Goal: Task Accomplishment & Management: Manage account settings

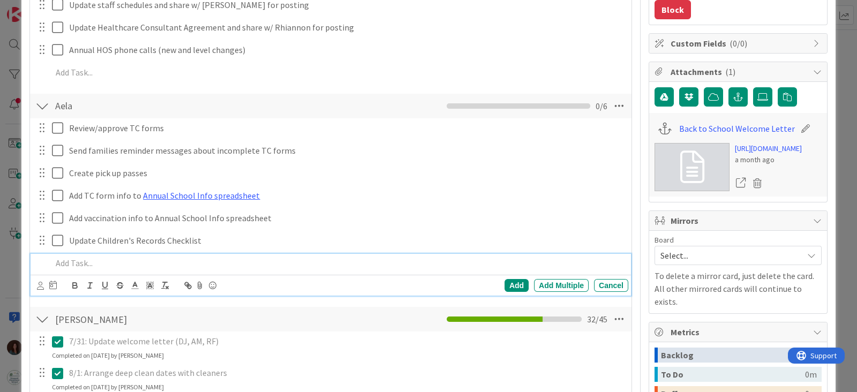
type textarea "x"
click at [83, 266] on p at bounding box center [338, 263] width 572 height 12
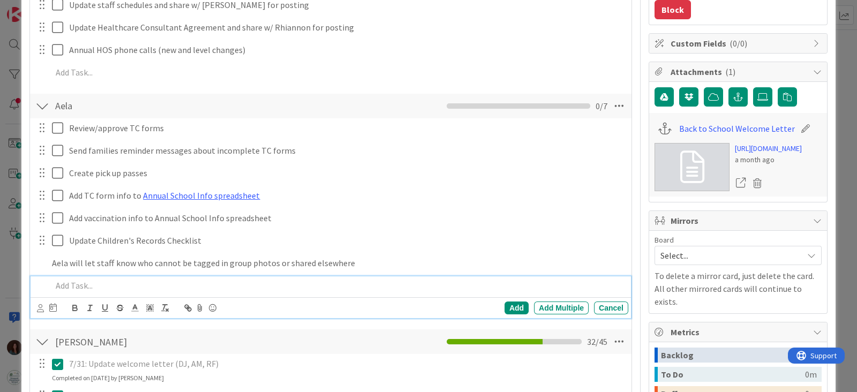
scroll to position [290, 0]
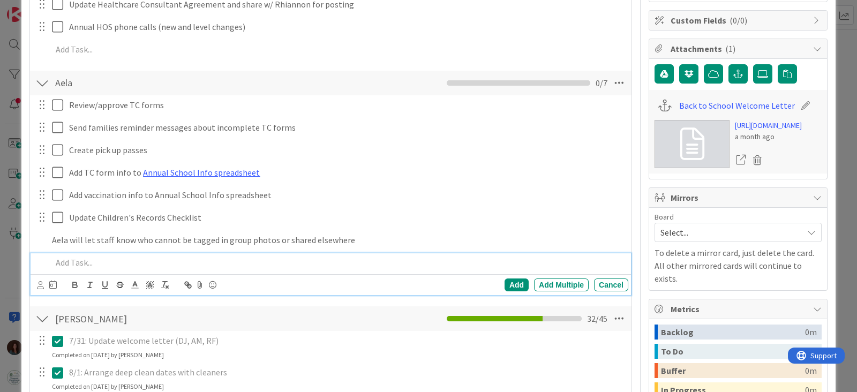
type textarea "x"
click at [609, 286] on div "Cancel" at bounding box center [611, 284] width 34 height 13
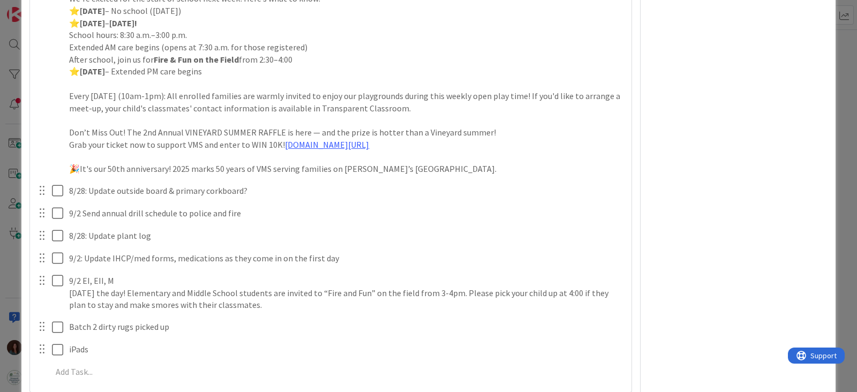
scroll to position [3770, 0]
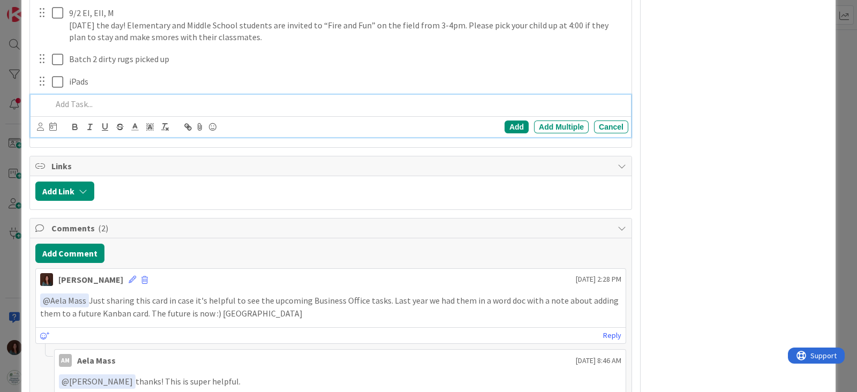
click at [141, 109] on div at bounding box center [338, 104] width 580 height 19
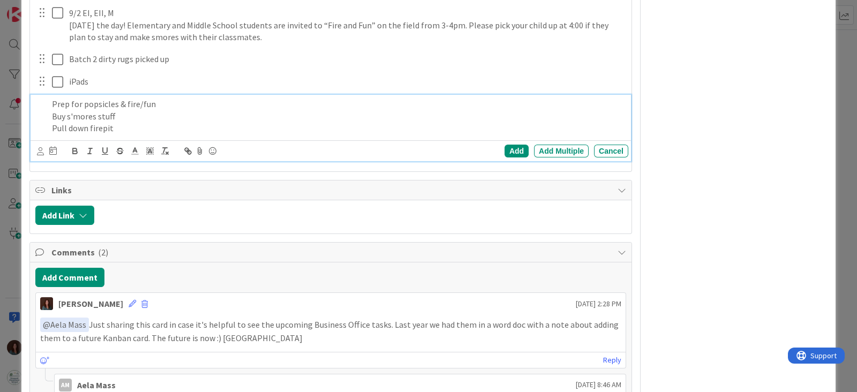
click at [155, 116] on p "Buy s'mores stuff" at bounding box center [338, 116] width 572 height 12
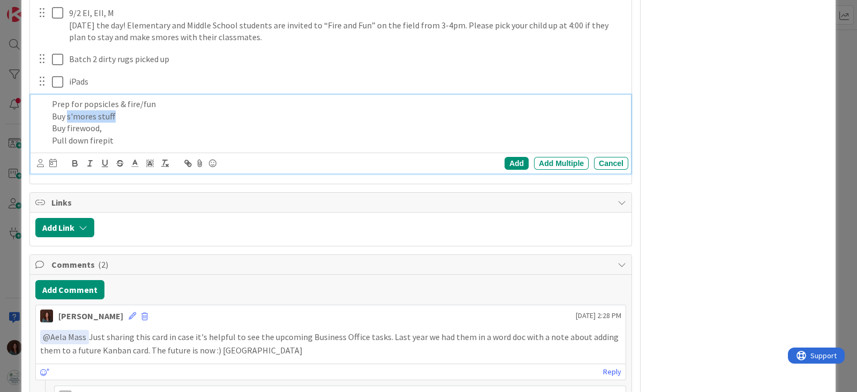
drag, startPoint x: 122, startPoint y: 116, endPoint x: 67, endPoint y: 116, distance: 54.1
click at [67, 116] on p "Buy s'mores stuff" at bounding box center [338, 116] width 572 height 12
copy p "s'mores stuff"
click at [132, 128] on p "Buy firewood," at bounding box center [338, 128] width 572 height 12
drag, startPoint x: 88, startPoint y: 116, endPoint x: 67, endPoint y: 117, distance: 20.4
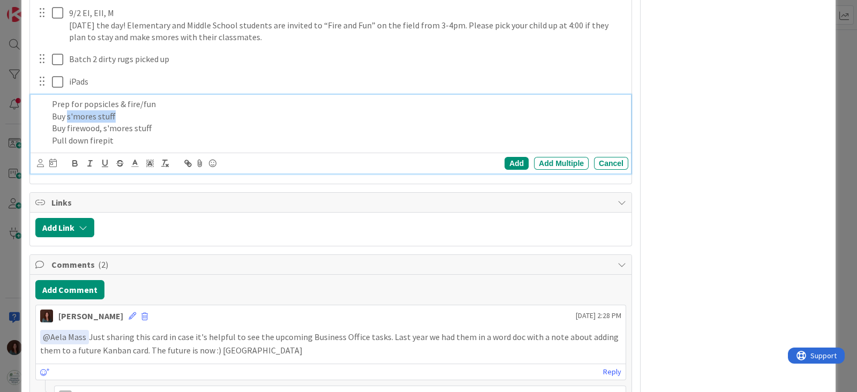
click at [67, 117] on p "Buy s'mores stuff" at bounding box center [338, 116] width 572 height 12
click at [169, 123] on p "Buy firewood, s'mores stuff" at bounding box center [338, 128] width 572 height 12
click at [131, 140] on p "Pull down firepit" at bounding box center [338, 140] width 572 height 12
click at [504, 163] on div "Add" at bounding box center [516, 163] width 24 height 13
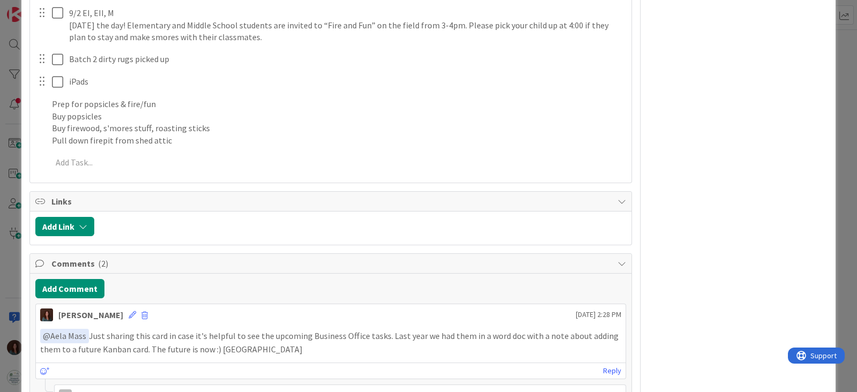
type textarea "x"
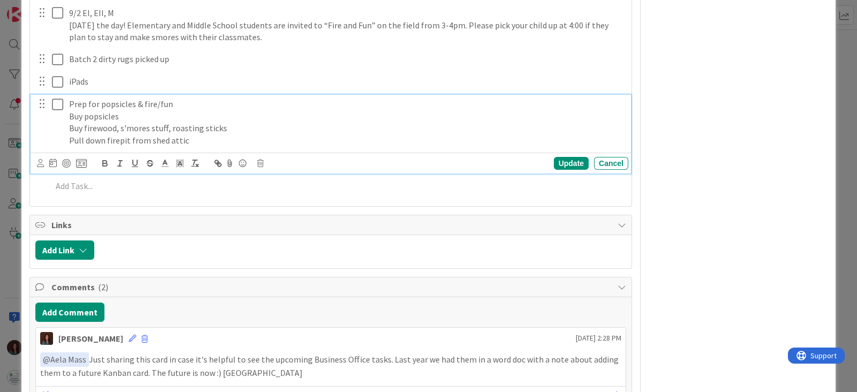
click at [70, 101] on p "Prep for popsicles & fire/fun" at bounding box center [346, 104] width 555 height 12
click at [67, 104] on div "Prep for popsicles & fire/fun Buy popsicles Buy firewood, s'mores stuff, roasti…" at bounding box center [346, 122] width 563 height 55
click at [567, 160] on div "Update" at bounding box center [571, 163] width 35 height 13
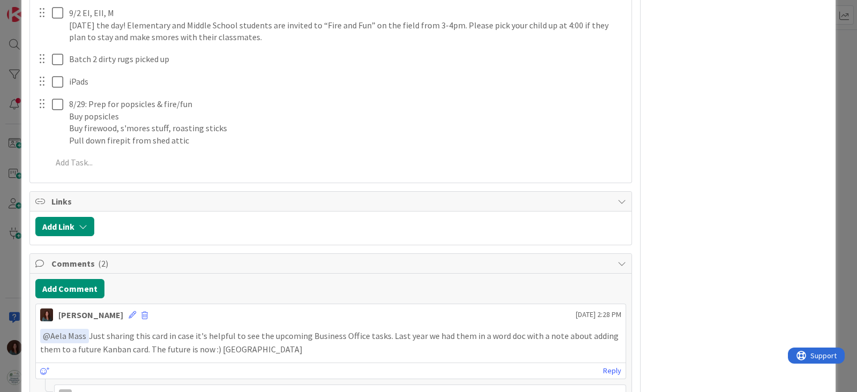
type textarea "x"
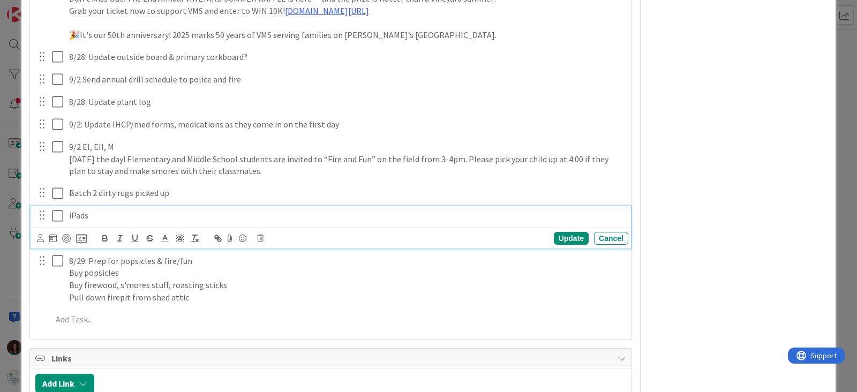
click at [67, 215] on div "iPads" at bounding box center [346, 215] width 563 height 19
click at [554, 237] on div "Update" at bounding box center [571, 238] width 35 height 13
type textarea "x"
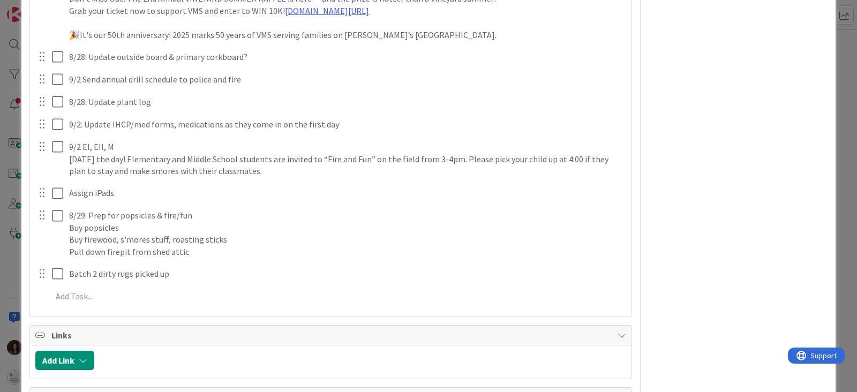
scroll to position [3569, 0]
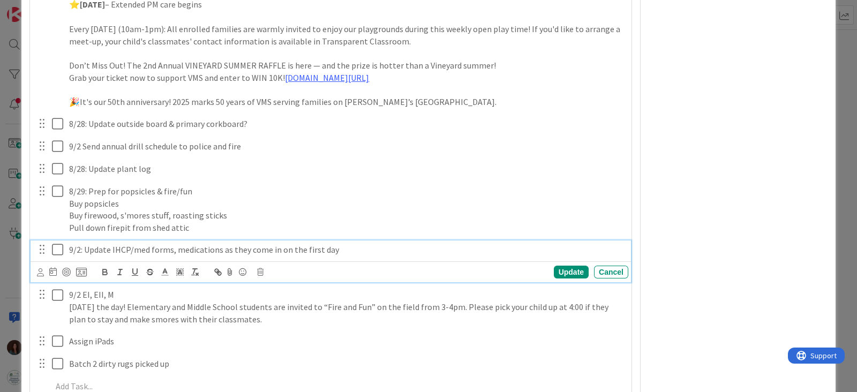
click at [78, 253] on p "9/2: Update IHCP/med forms, medications as they come in on the first day" at bounding box center [346, 250] width 555 height 12
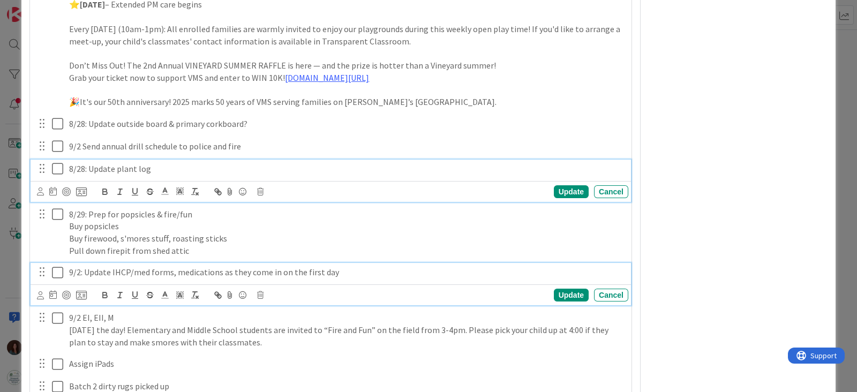
click at [84, 169] on p "8/28: Update plant log" at bounding box center [346, 169] width 555 height 12
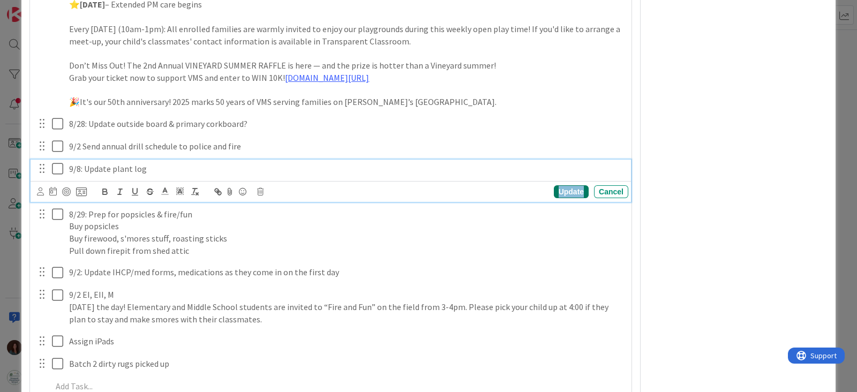
click at [559, 188] on div "Update" at bounding box center [571, 191] width 35 height 13
type textarea "x"
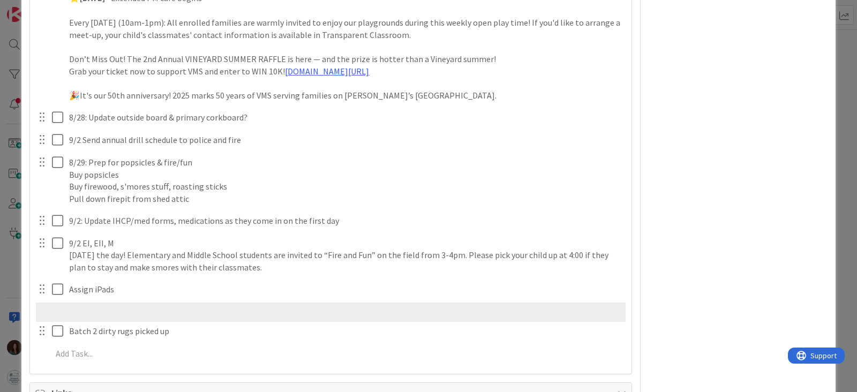
scroll to position [3576, 0]
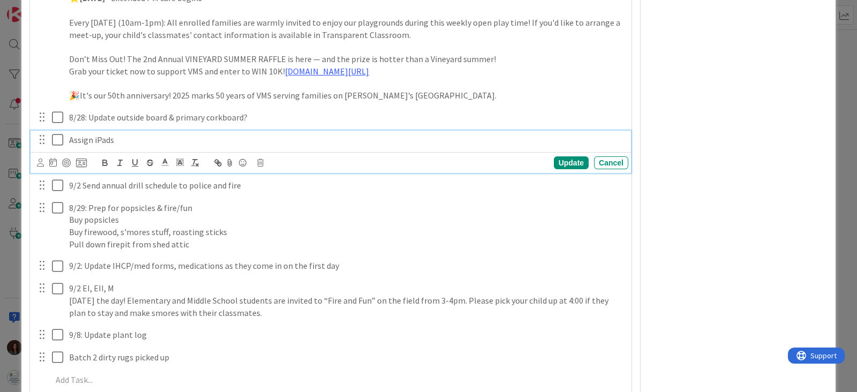
click at [67, 137] on div "Assign iPads" at bounding box center [346, 140] width 563 height 19
drag, startPoint x: 548, startPoint y: 163, endPoint x: 120, endPoint y: 207, distance: 430.0
click at [554, 163] on div "Update" at bounding box center [571, 162] width 35 height 13
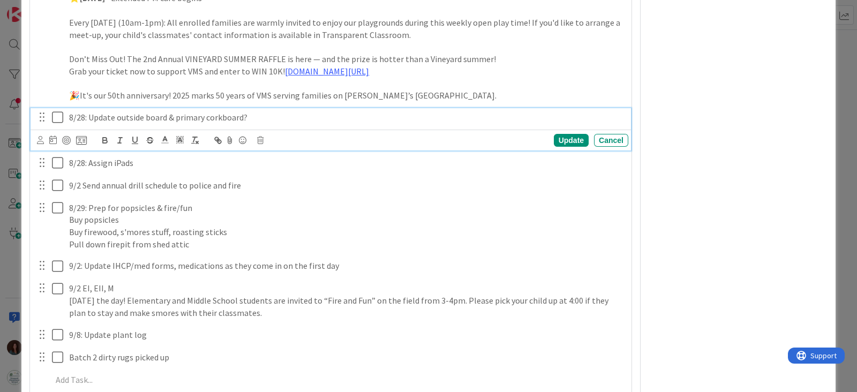
click at [104, 115] on p "8/28: Update outside board & primary corkboard?" at bounding box center [346, 117] width 555 height 12
drag, startPoint x: 175, startPoint y: 117, endPoint x: 117, endPoint y: 116, distance: 58.4
click at [117, 116] on p "8/28: Update outside board & primary corkboard?" at bounding box center [346, 117] width 555 height 12
click at [554, 137] on div "Update" at bounding box center [571, 140] width 35 height 13
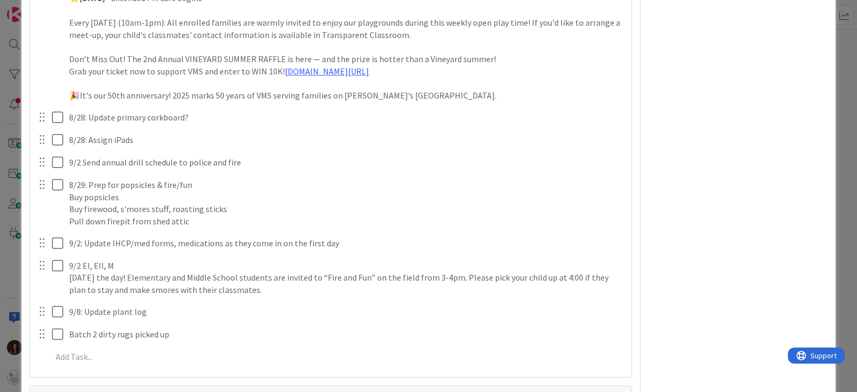
type textarea "x"
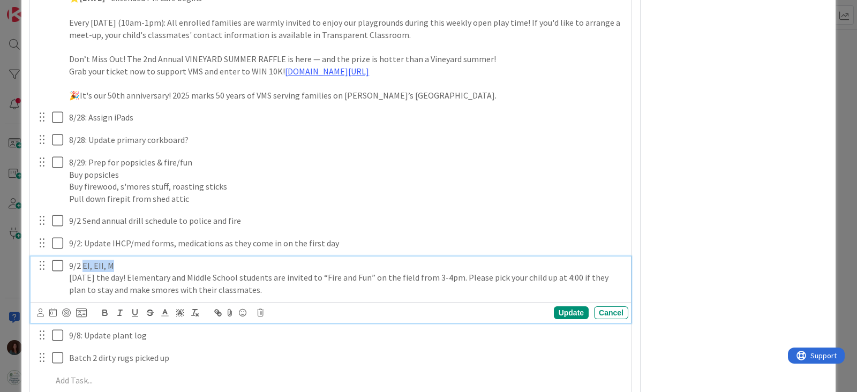
drag, startPoint x: 119, startPoint y: 264, endPoint x: 47, endPoint y: 330, distance: 98.1
click at [82, 263] on p "9/2 EI, EII, M" at bounding box center [346, 266] width 555 height 12
click at [310, 282] on p "[DATE] the day! Elementary and Middle School students are invited to “Fire and …" at bounding box center [346, 283] width 555 height 24
click at [295, 288] on p "[DATE] the day! Elementary and Middle School students are invited to “Fire and …" at bounding box center [346, 283] width 555 height 24
click at [227, 263] on p "9/2: Send Remind message about Popsicles & Fire and Fun" at bounding box center [346, 266] width 555 height 12
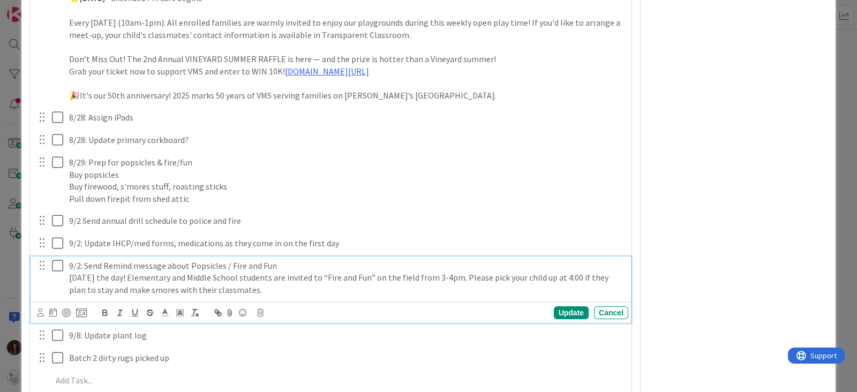
click at [327, 267] on p "9/2: Send Remind message about Popsicles / Fire and Fun" at bounding box center [346, 266] width 555 height 12
click at [105, 261] on p "9/2: Send Remind message about Popsicles / Fire and Fun" at bounding box center [346, 266] width 555 height 12
click at [560, 310] on div "Update" at bounding box center [571, 312] width 35 height 13
drag, startPoint x: 245, startPoint y: 284, endPoint x: 62, endPoint y: 264, distance: 184.2
click at [62, 264] on div "9/2: Send day-of Remind message about Popsicles / Fire and Fun [DATE] the day! …" at bounding box center [331, 277] width 593 height 43
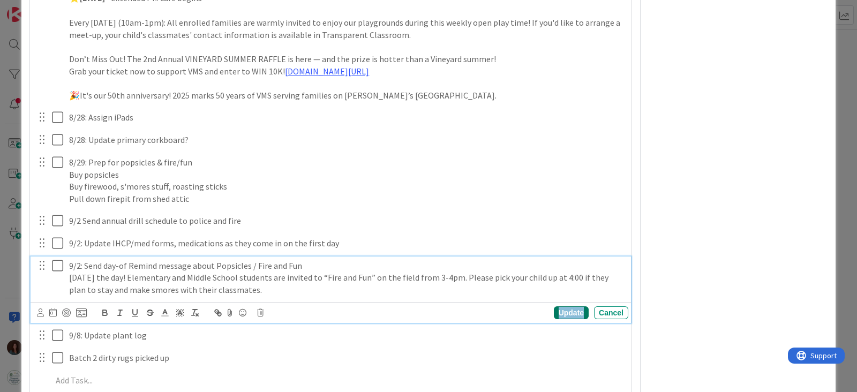
click at [565, 313] on div "Update" at bounding box center [571, 312] width 35 height 13
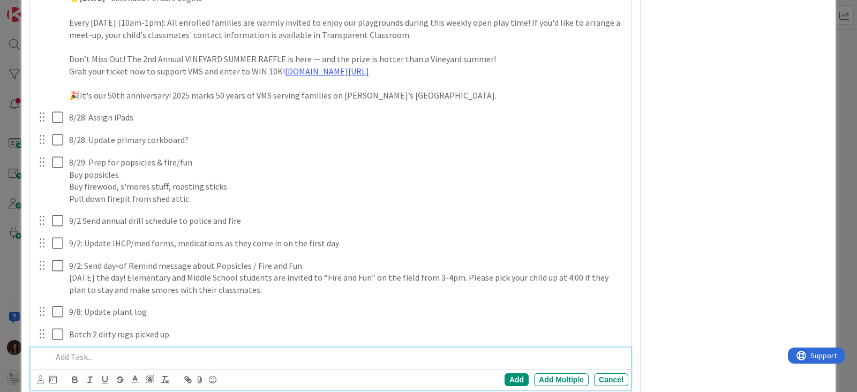
click at [101, 355] on p at bounding box center [338, 357] width 572 height 12
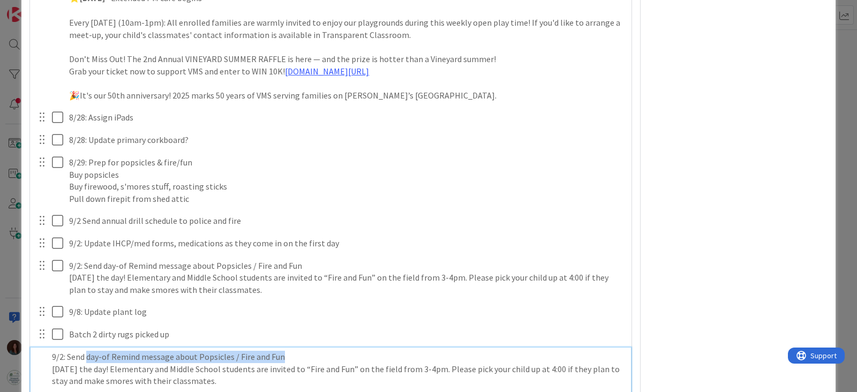
drag, startPoint x: 86, startPoint y: 354, endPoint x: 335, endPoint y: 357, distance: 248.9
click at [335, 357] on p "9/2: Send day-of Remind message about Popsicles / Fire and Fun" at bounding box center [338, 357] width 572 height 12
drag, startPoint x: 183, startPoint y: 378, endPoint x: 22, endPoint y: 366, distance: 161.6
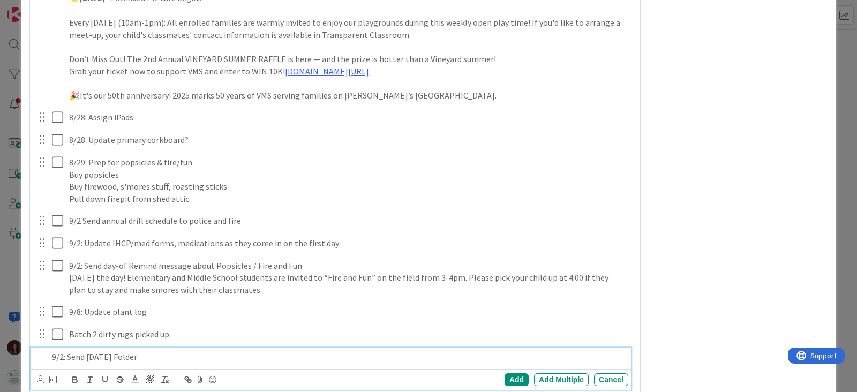
click at [146, 351] on p "9/2: Send [DATE] Folder" at bounding box center [338, 357] width 572 height 12
type textarea "x"
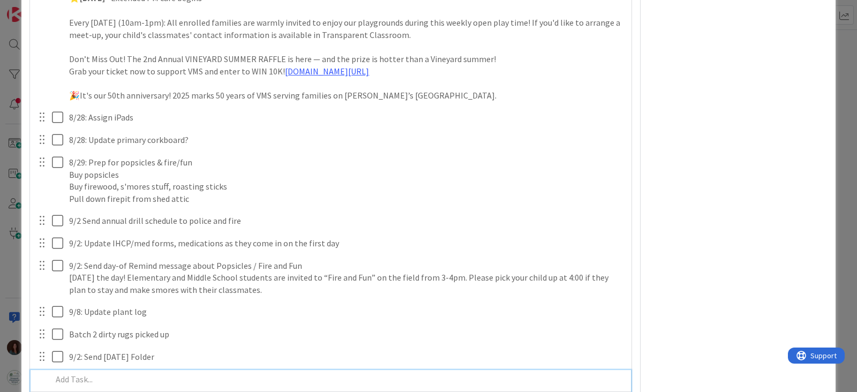
scroll to position [3597, 0]
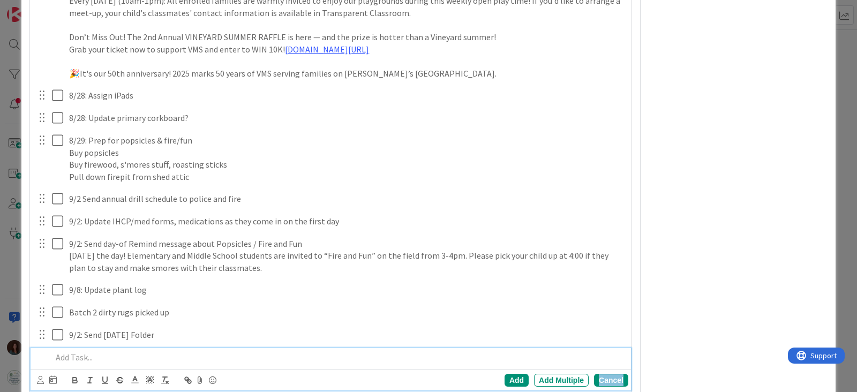
click at [609, 381] on div "Cancel" at bounding box center [611, 380] width 34 height 13
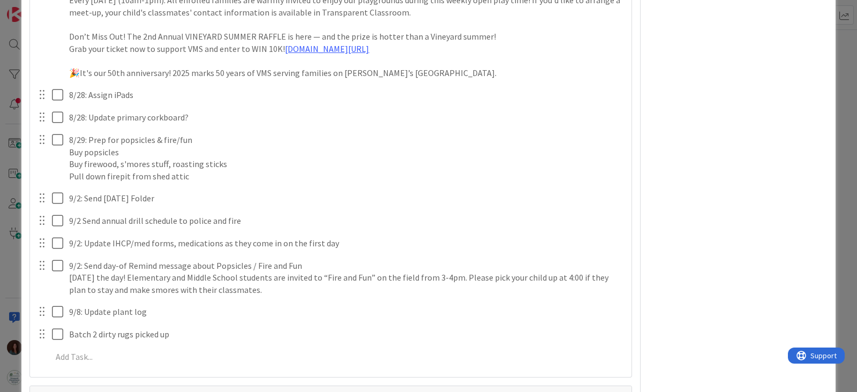
scroll to position [3531, 0]
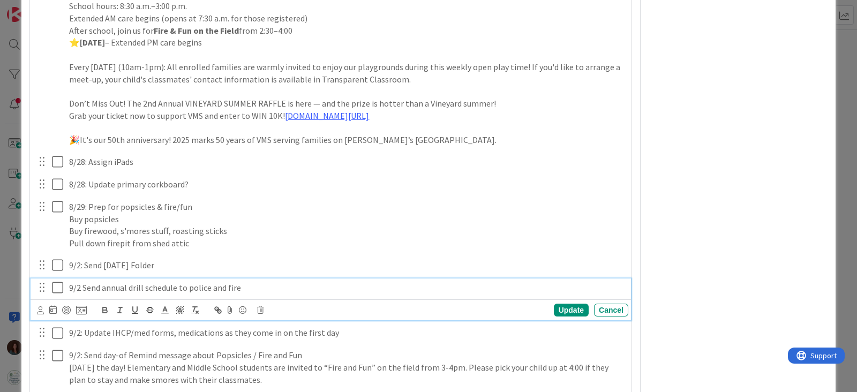
click at [79, 282] on p "9/2 Send annual drill schedule to police and fire" at bounding box center [346, 288] width 555 height 12
click at [554, 312] on div "Update" at bounding box center [571, 310] width 35 height 13
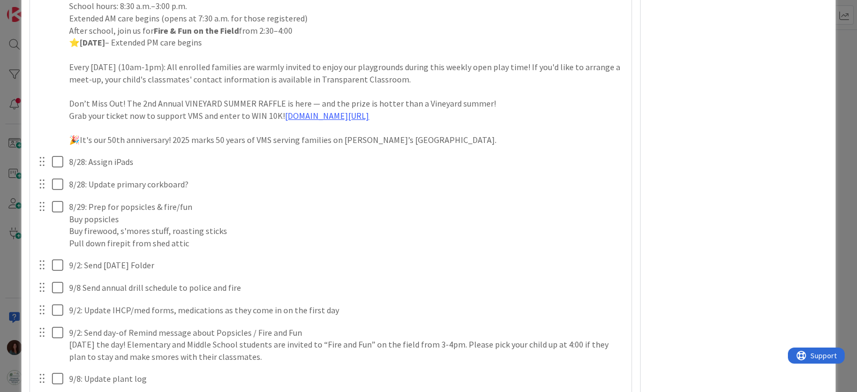
type textarea "x"
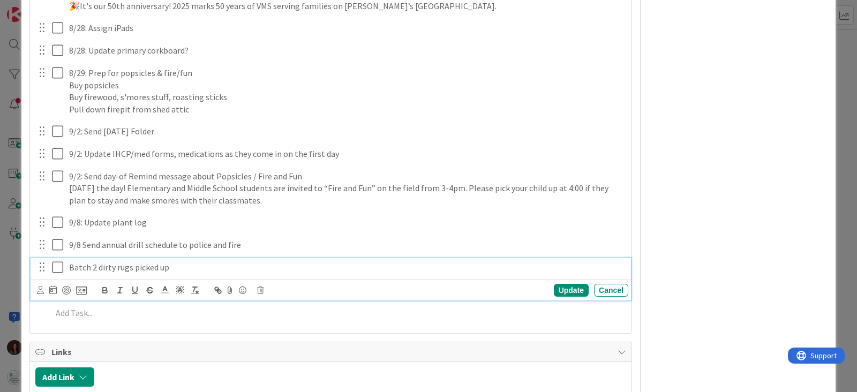
click at [69, 265] on p "Batch 2 dirty rugs picked up" at bounding box center [346, 267] width 555 height 12
drag, startPoint x: 195, startPoint y: 267, endPoint x: 275, endPoint y: 315, distance: 93.4
click at [196, 267] on p "9/5: Prep second batch of dirty rugs picked up" at bounding box center [346, 267] width 555 height 12
click at [554, 284] on div "Update" at bounding box center [571, 290] width 35 height 13
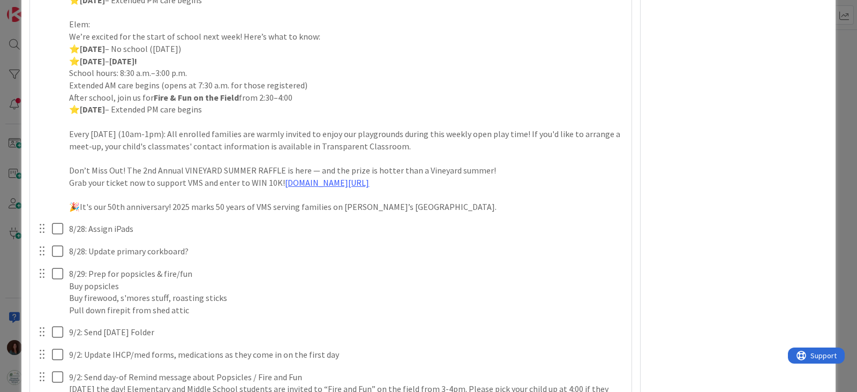
scroll to position [3598, 0]
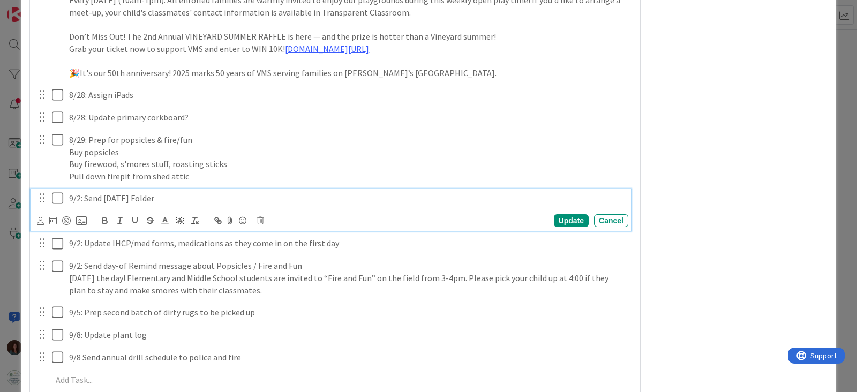
click at [158, 199] on p "9/2: Send [DATE] Folder" at bounding box center [346, 198] width 555 height 12
click at [260, 218] on icon at bounding box center [260, 220] width 6 height 7
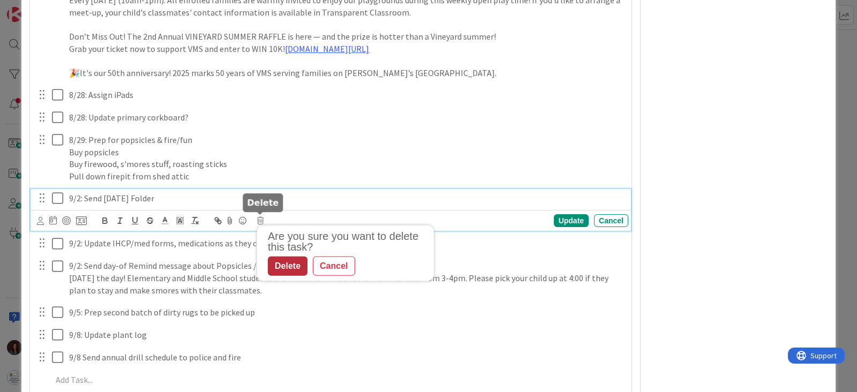
click at [291, 269] on div "Delete" at bounding box center [288, 265] width 40 height 19
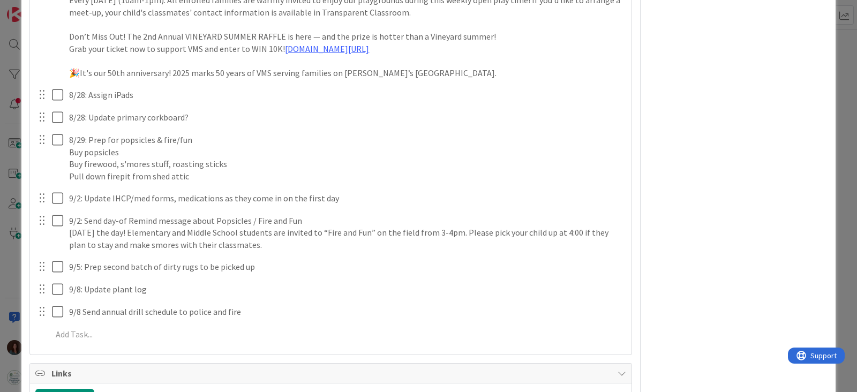
type textarea "x"
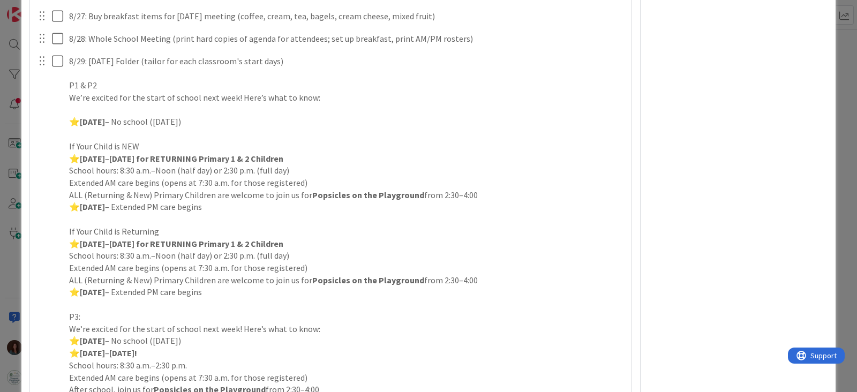
scroll to position [2862, 0]
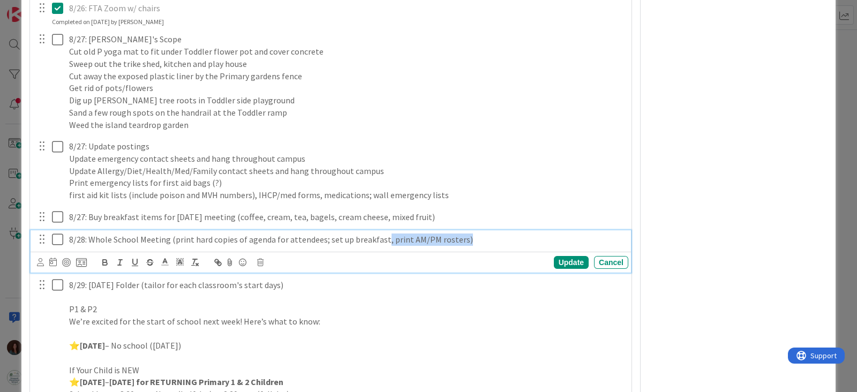
drag, startPoint x: 461, startPoint y: 239, endPoint x: 378, endPoint y: 240, distance: 82.4
click at [378, 240] on p "8/28: Whole School Meeting (print hard copies of agenda for attendees; set up b…" at bounding box center [346, 239] width 555 height 12
click at [171, 236] on p "8/28: Whole School Meeting (print hard copies of agenda for attendees; set up b…" at bounding box center [346, 239] width 555 height 12
drag, startPoint x: 377, startPoint y: 238, endPoint x: 329, endPoint y: 238, distance: 48.2
click at [329, 238] on p "8/28: Whole School Meeting (come in at 7:30 - print hard copies of agenda for a…" at bounding box center [346, 239] width 555 height 12
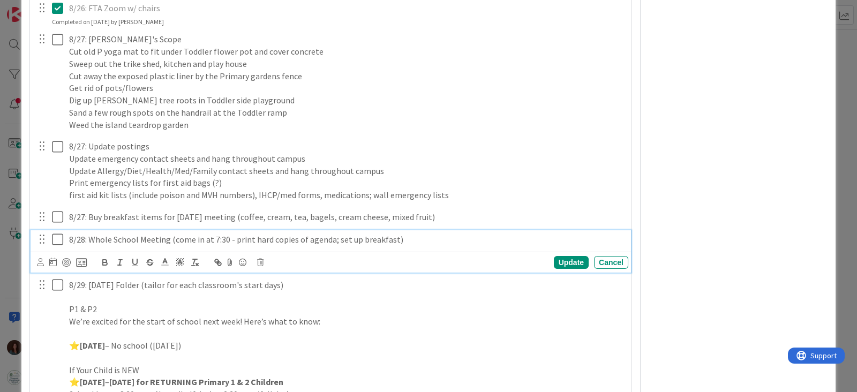
click at [425, 234] on p "8/28: Whole School Meeting (come in at 7:30 - print hard copies of agenda; set …" at bounding box center [346, 239] width 555 height 12
click at [565, 258] on div "Update" at bounding box center [571, 262] width 35 height 13
click at [56, 236] on icon at bounding box center [60, 239] width 16 height 13
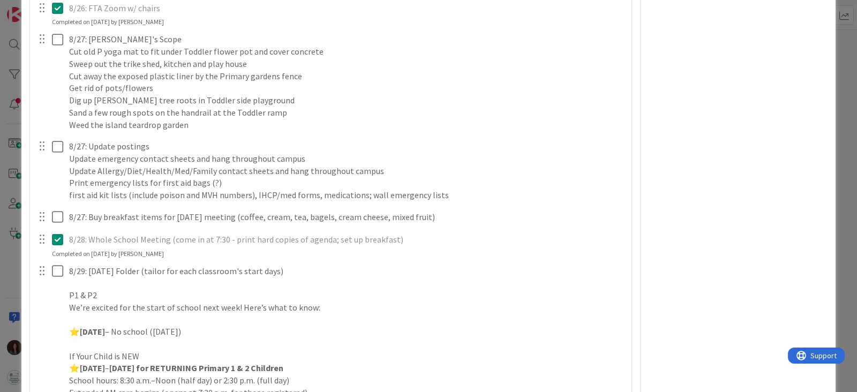
type textarea "x"
click at [42, 240] on div at bounding box center [42, 239] width 14 height 16
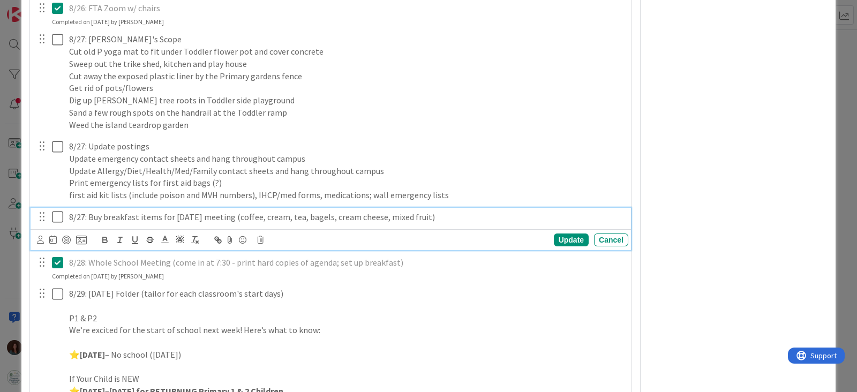
click at [275, 215] on p "8/27: Buy breakfast items for [DATE] meeting (coffee, cream, tea, bagels, cream…" at bounding box center [346, 217] width 555 height 12
click at [272, 215] on p "8/27: Buy breakfast items for [DATE] meeting (coffee, cream, tea, bagels, cream…" at bounding box center [346, 217] width 555 height 12
drag, startPoint x: 315, startPoint y: 213, endPoint x: 299, endPoint y: 215, distance: 15.7
click at [299, 215] on p "8/27: Buy breakfast items for [DATE] meeting (coffee, cream, tea, bagels, cream…" at bounding box center [346, 217] width 555 height 12
click at [272, 216] on p "8/27: Buy breakfast items for [DATE] meeting (coffee, cream, bagels, cream chee…" at bounding box center [346, 217] width 555 height 12
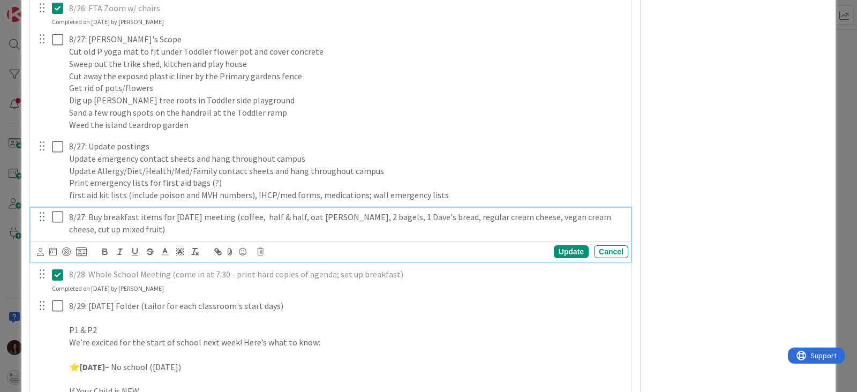
click at [132, 225] on p "8/27: Buy breakfast items for [DATE] meeting (coffee, half & half, oat [PERSON_…" at bounding box center [346, 223] width 555 height 24
click at [557, 250] on div "Update" at bounding box center [571, 251] width 35 height 13
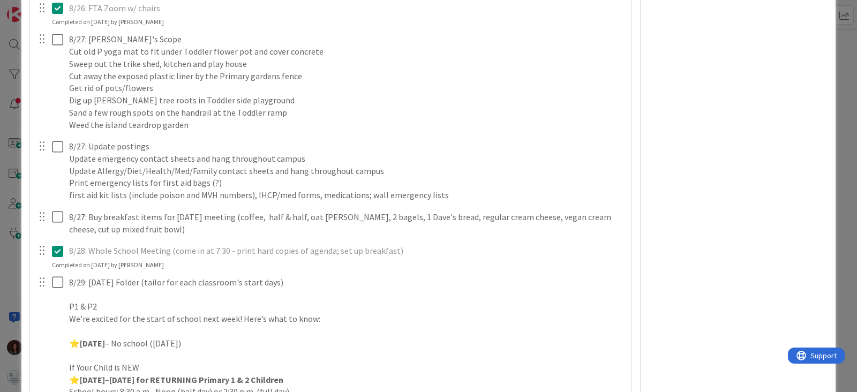
type textarea "x"
